Goal: Information Seeking & Learning: Learn about a topic

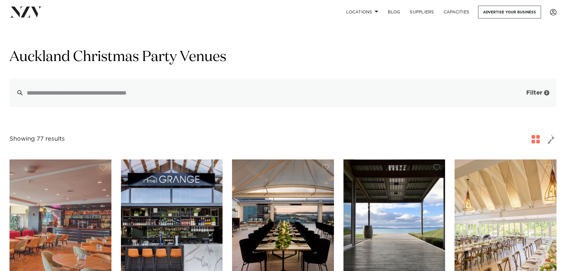
click at [522, 95] on button "Filter 2" at bounding box center [531, 92] width 49 height 29
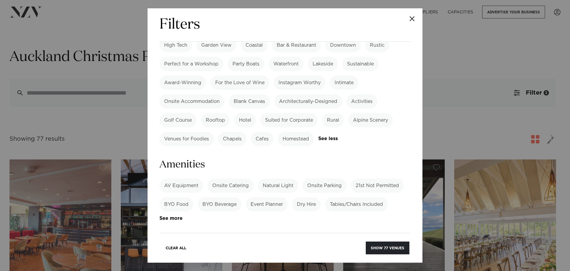
scroll to position [505, 0]
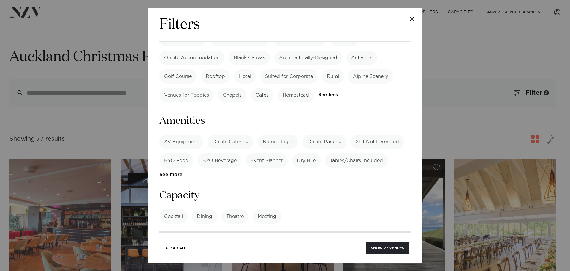
click at [191, 230] on input "number" at bounding box center [284, 238] width 251 height 16
type input "**"
click at [386, 249] on button "Show 30 venues" at bounding box center [387, 247] width 44 height 13
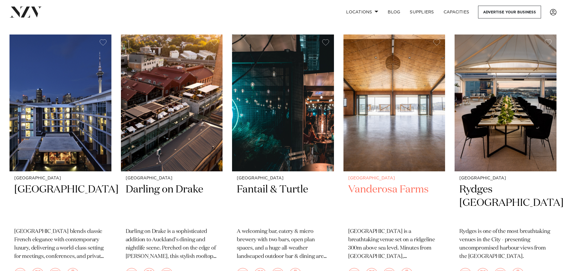
scroll to position [161, 0]
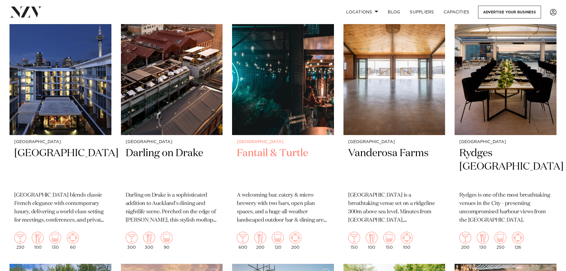
click at [289, 104] on img at bounding box center [283, 66] width 102 height 137
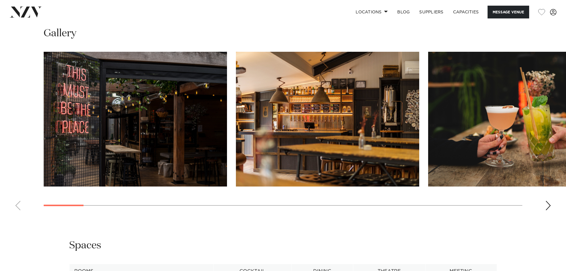
scroll to position [831, 0]
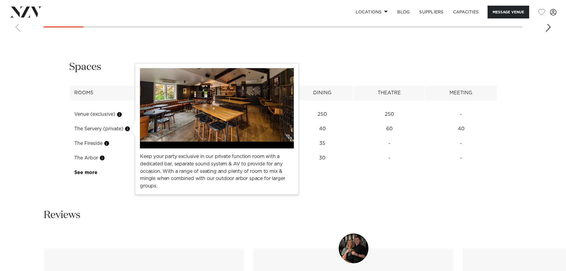
click at [129, 128] on button "button" at bounding box center [127, 129] width 6 height 6
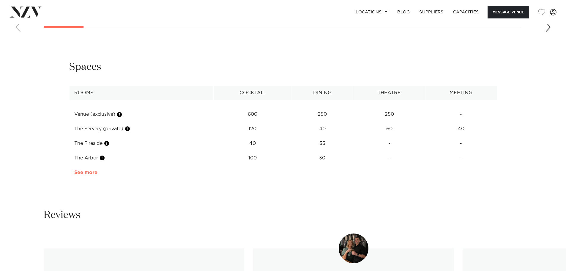
click at [94, 170] on link "See more" at bounding box center [97, 172] width 46 height 5
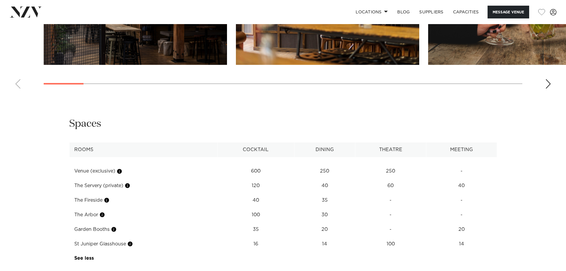
scroll to position [713, 0]
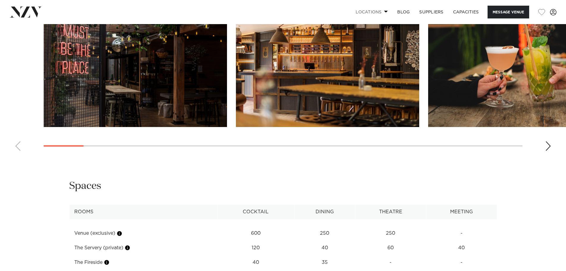
click at [380, 10] on link "Locations" at bounding box center [372, 12] width 42 height 13
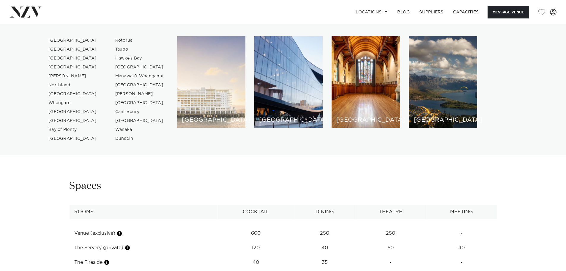
click at [218, 92] on div "[GEOGRAPHIC_DATA]" at bounding box center [211, 82] width 68 height 92
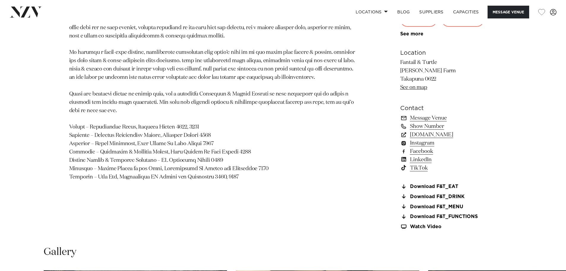
scroll to position [445, 0]
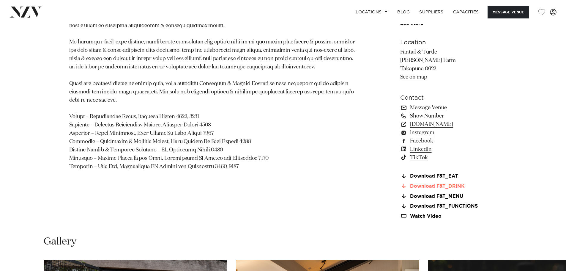
click at [454, 185] on link "Download F&T_DRINK" at bounding box center [448, 185] width 97 height 5
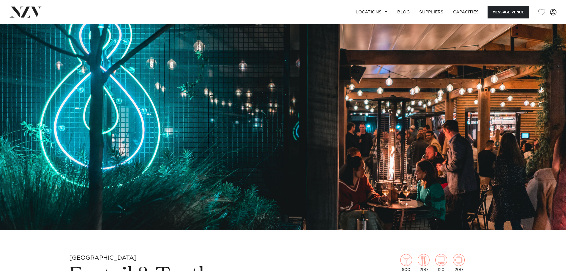
scroll to position [0, 0]
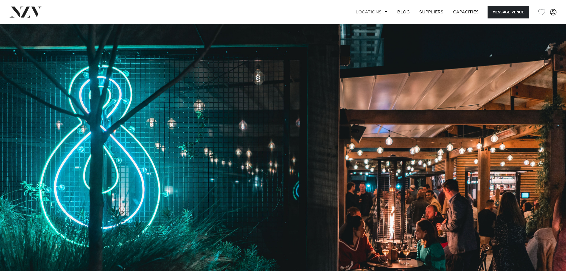
click at [382, 9] on link "Locations" at bounding box center [372, 12] width 42 height 13
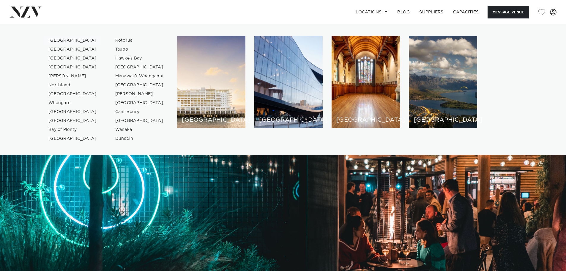
click at [58, 40] on link "[GEOGRAPHIC_DATA]" at bounding box center [73, 40] width 58 height 9
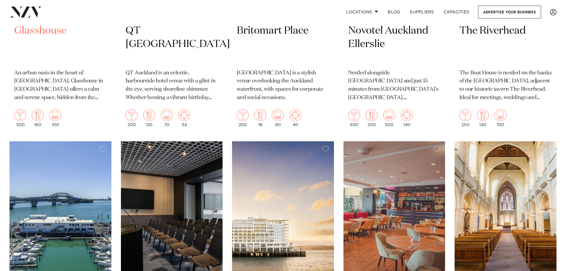
scroll to position [416, 0]
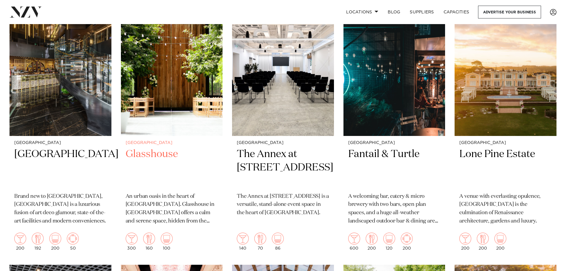
scroll to position [267, 0]
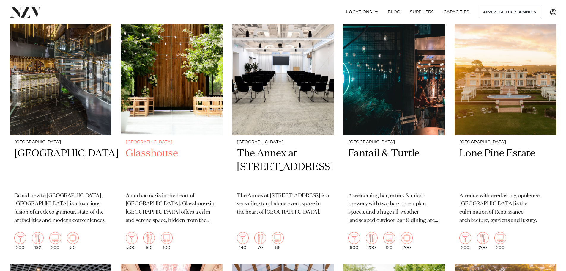
click at [174, 84] on img at bounding box center [172, 67] width 102 height 137
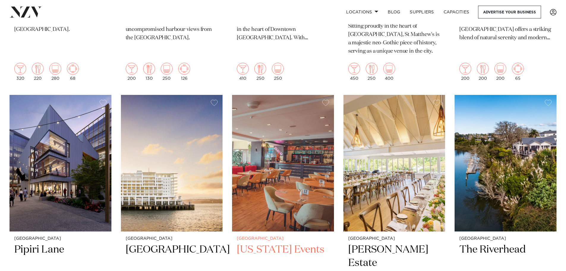
scroll to position [1010, 0]
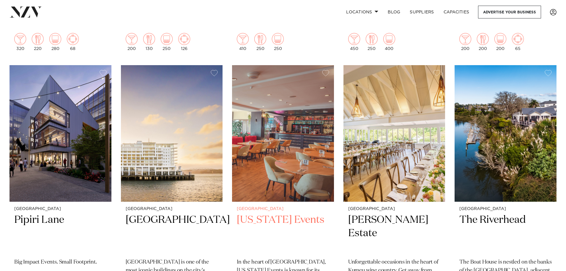
click at [292, 122] on img at bounding box center [283, 133] width 102 height 137
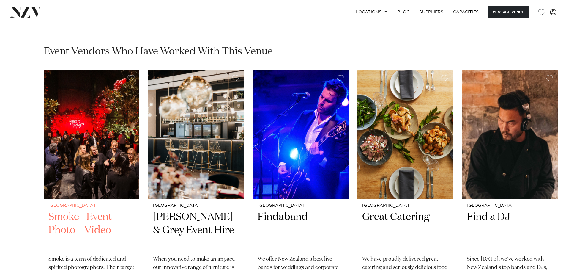
scroll to position [921, 0]
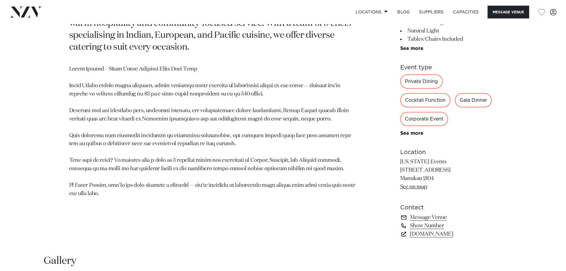
scroll to position [445, 0]
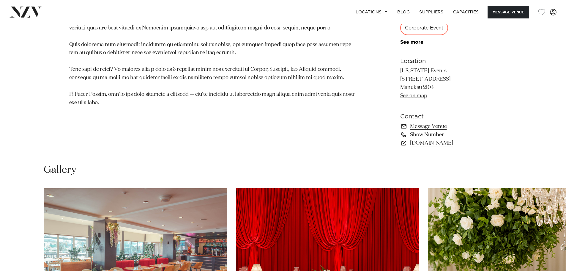
click at [466, 106] on div "250 250 150 Amenities Onsite Catering Onsite Parking Natural Light Tables/Chair…" at bounding box center [448, 1] width 97 height 292
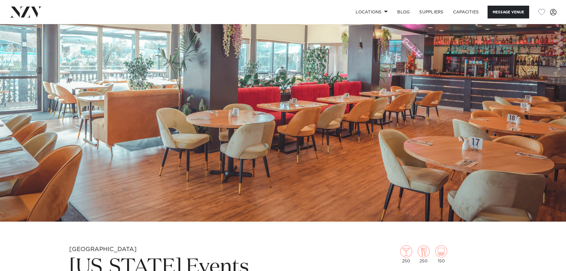
scroll to position [208, 0]
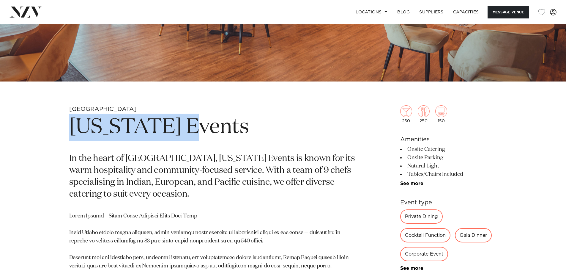
drag, startPoint x: 193, startPoint y: 127, endPoint x: 52, endPoint y: 129, distance: 141.1
click at [52, 129] on div "Auckland Texas Events In the heart of Manukau, Texas Events is known for its wa…" at bounding box center [282, 248] width 505 height 287
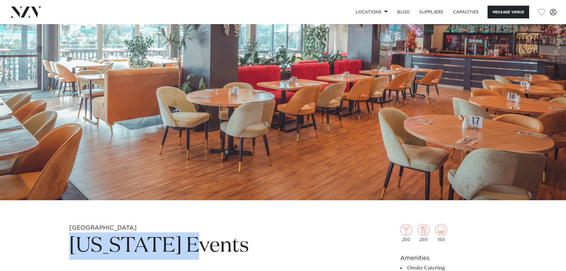
scroll to position [89, 0]
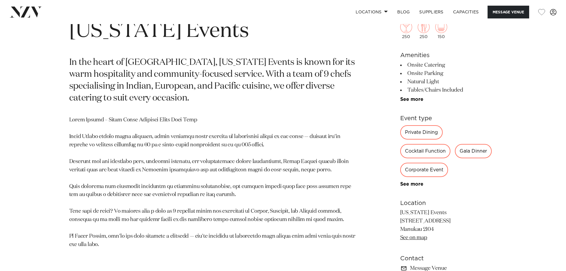
scroll to position [356, 0]
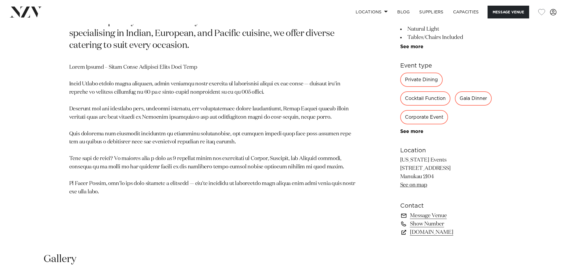
click at [424, 83] on div "Private Dining" at bounding box center [421, 79] width 42 height 14
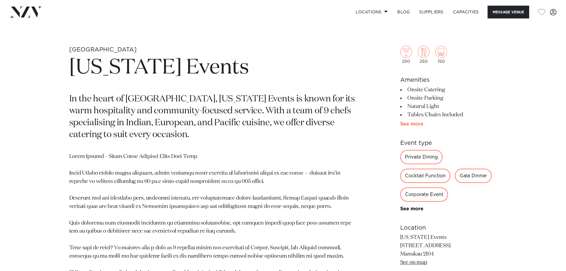
click at [411, 122] on link "See more" at bounding box center [423, 123] width 46 height 5
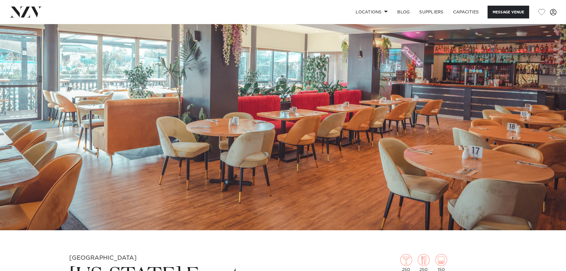
scroll to position [0, 0]
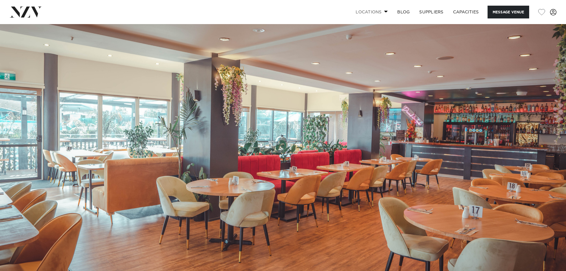
click at [386, 13] on link "Locations" at bounding box center [372, 12] width 42 height 13
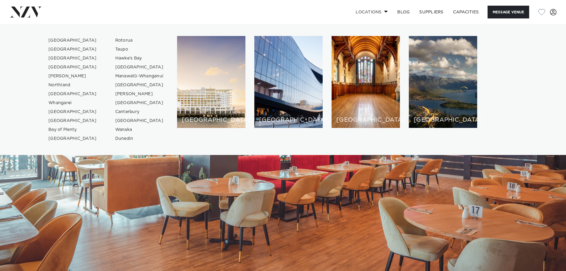
click at [386, 13] on link "Locations" at bounding box center [372, 12] width 42 height 13
